Goal: Task Accomplishment & Management: Manage account settings

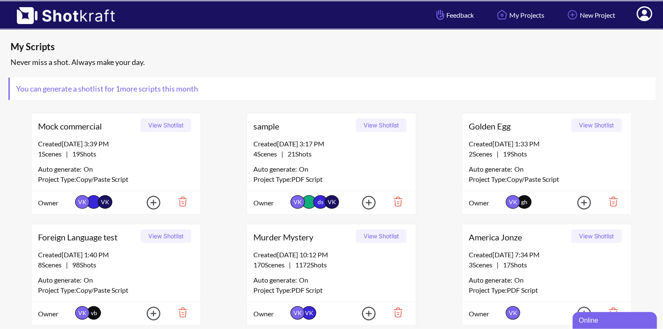
click at [647, 16] on icon at bounding box center [645, 13] width 16 height 15
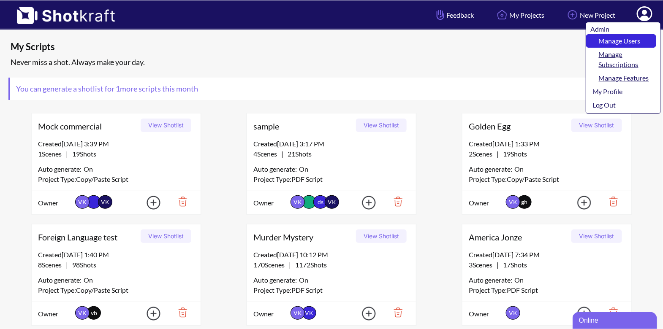
click at [635, 39] on link "Manage Users" at bounding box center [621, 41] width 70 height 14
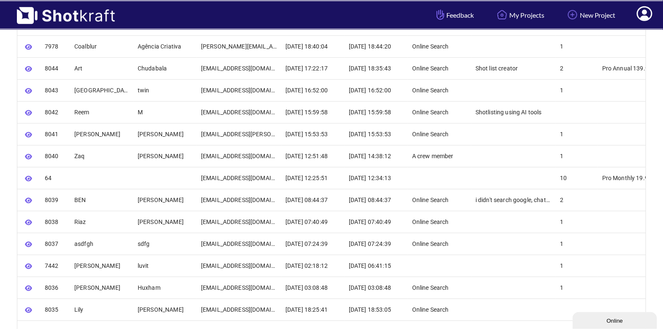
scroll to position [304, 0]
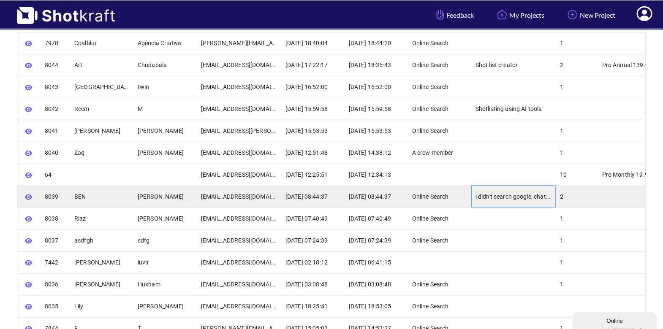
click at [492, 194] on div "i didn't search google, chatgpt recommended this site" at bounding box center [513, 197] width 84 height 22
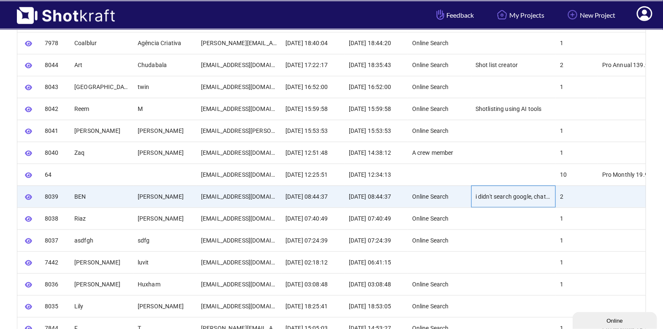
click at [510, 196] on div "i didn't search google, chatgpt recommended this site" at bounding box center [513, 197] width 84 height 22
click at [24, 195] on button "button" at bounding box center [29, 197] width 14 height 13
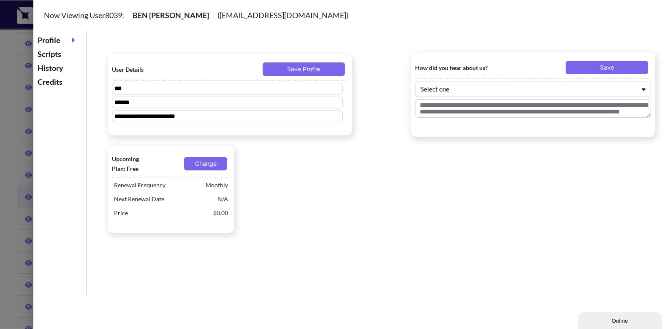
type textarea "**********"
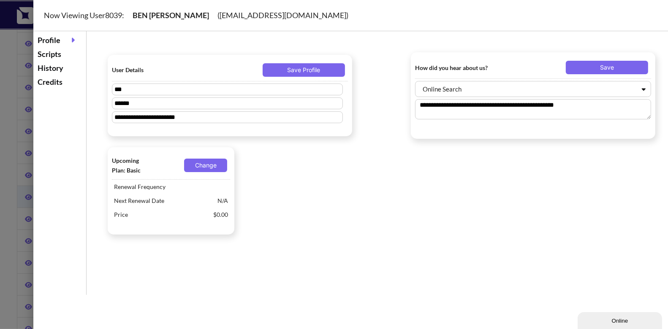
click at [18, 115] on div at bounding box center [334, 164] width 668 height 329
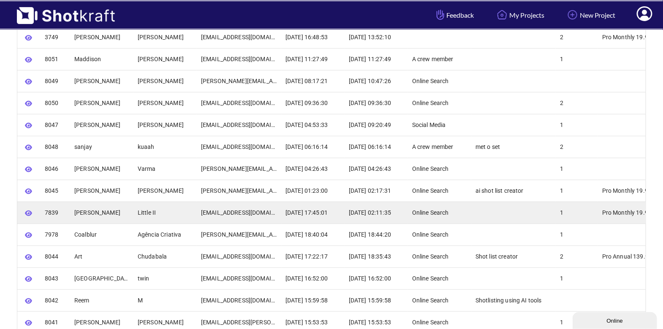
scroll to position [112, 0]
